Goal: Transaction & Acquisition: Purchase product/service

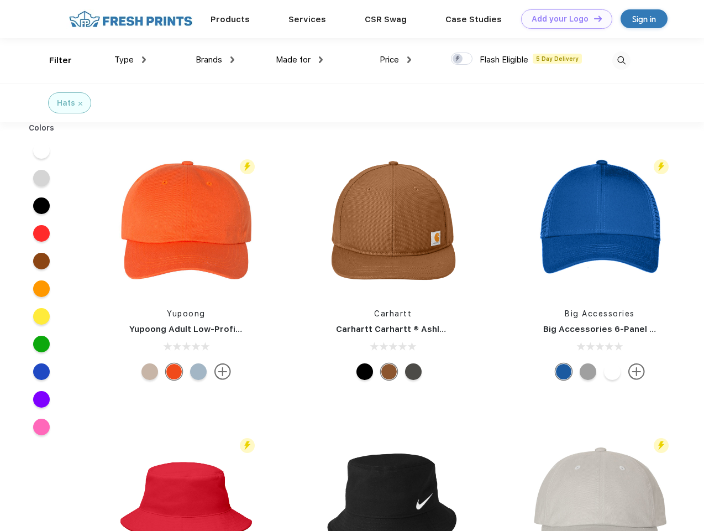
click at [563, 19] on link "Add your Logo Design Tool" at bounding box center [566, 18] width 91 height 19
click at [0, 0] on div "Design Tool" at bounding box center [0, 0] width 0 height 0
click at [593, 18] on link "Add your Logo Design Tool" at bounding box center [566, 18] width 91 height 19
click at [53, 60] on div "Filter" at bounding box center [60, 60] width 23 height 13
click at [130, 60] on span "Type" at bounding box center [123, 60] width 19 height 10
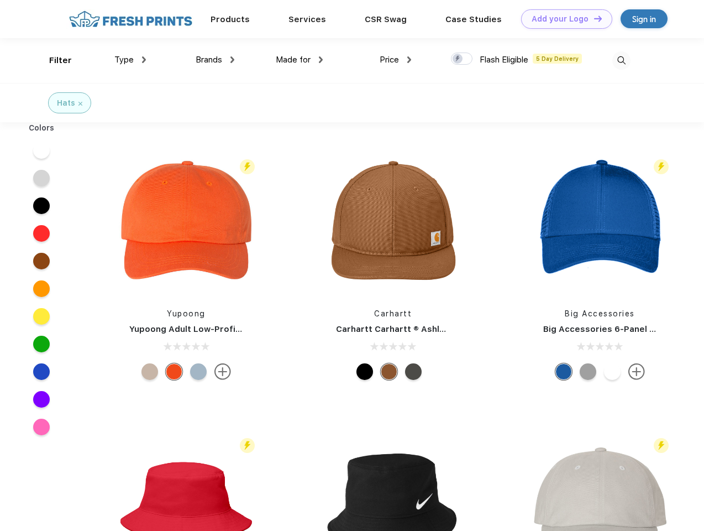
click at [215, 60] on span "Brands" at bounding box center [209, 60] width 27 height 10
click at [300, 60] on span "Made for" at bounding box center [293, 60] width 35 height 10
click at [396, 60] on span "Price" at bounding box center [389, 60] width 19 height 10
click at [462, 59] on div at bounding box center [462, 59] width 22 height 12
click at [458, 59] on input "checkbox" at bounding box center [454, 55] width 7 height 7
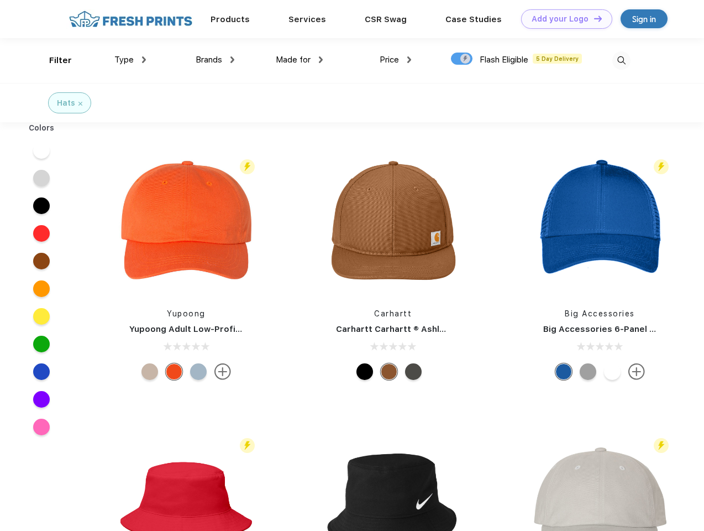
click at [621, 60] on img at bounding box center [621, 60] width 18 height 18
